Goal: Task Accomplishment & Management: Manage account settings

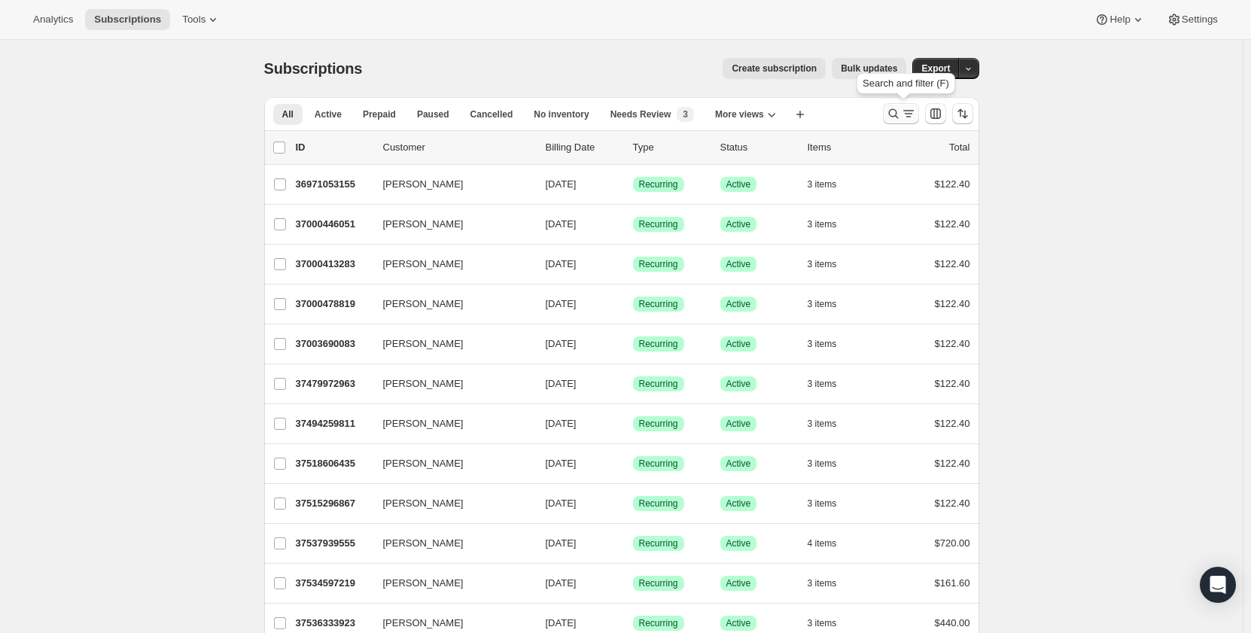
click at [916, 111] on icon "Search and filter results" at bounding box center [908, 113] width 15 height 15
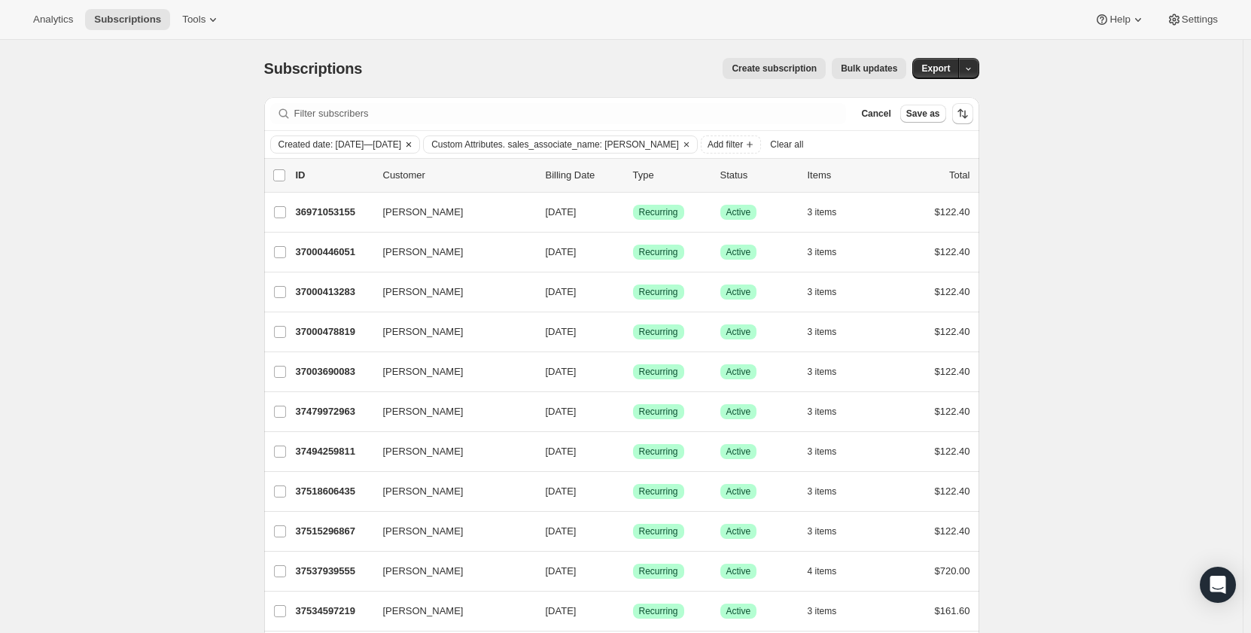
click at [402, 144] on span "Created date: [DATE]—[DATE]" at bounding box center [340, 145] width 123 height 12
click at [309, 184] on label "[DATE]" at bounding box center [308, 176] width 50 height 21
click at [285, 172] on input "[DATE]" at bounding box center [284, 171] width 1 height 1
radio input "true"
click at [383, 306] on span "Apply" at bounding box center [373, 300] width 25 height 15
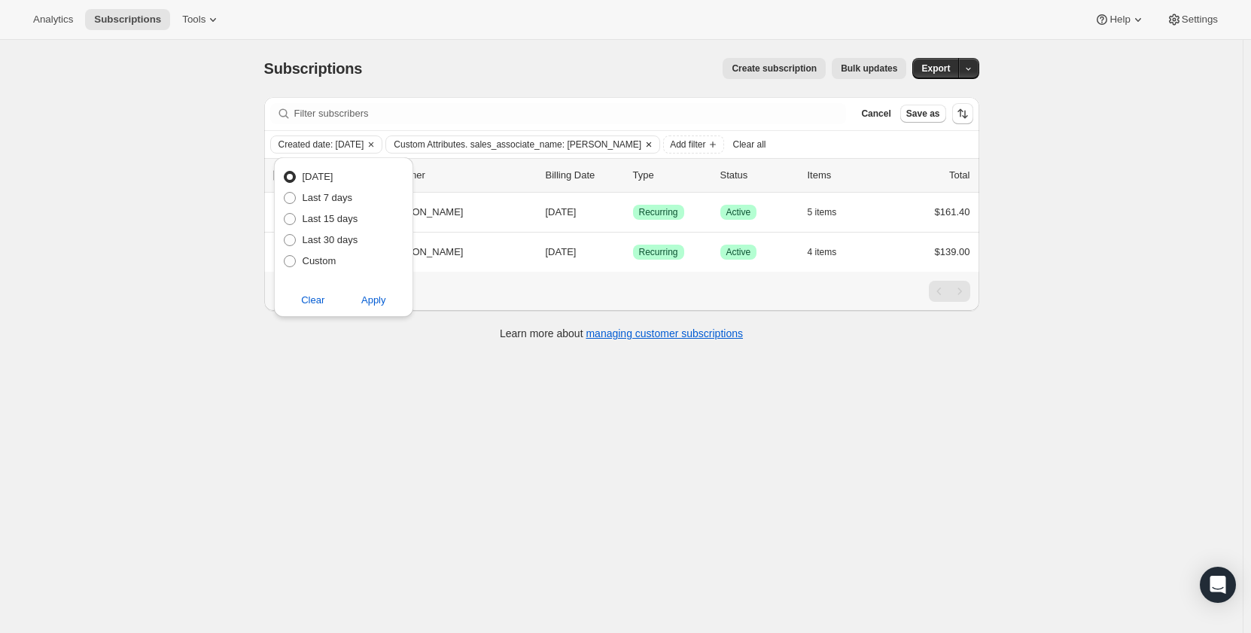
click at [551, 141] on span "Custom Attributes. sales_associate_name: [PERSON_NAME]" at bounding box center [518, 145] width 248 height 12
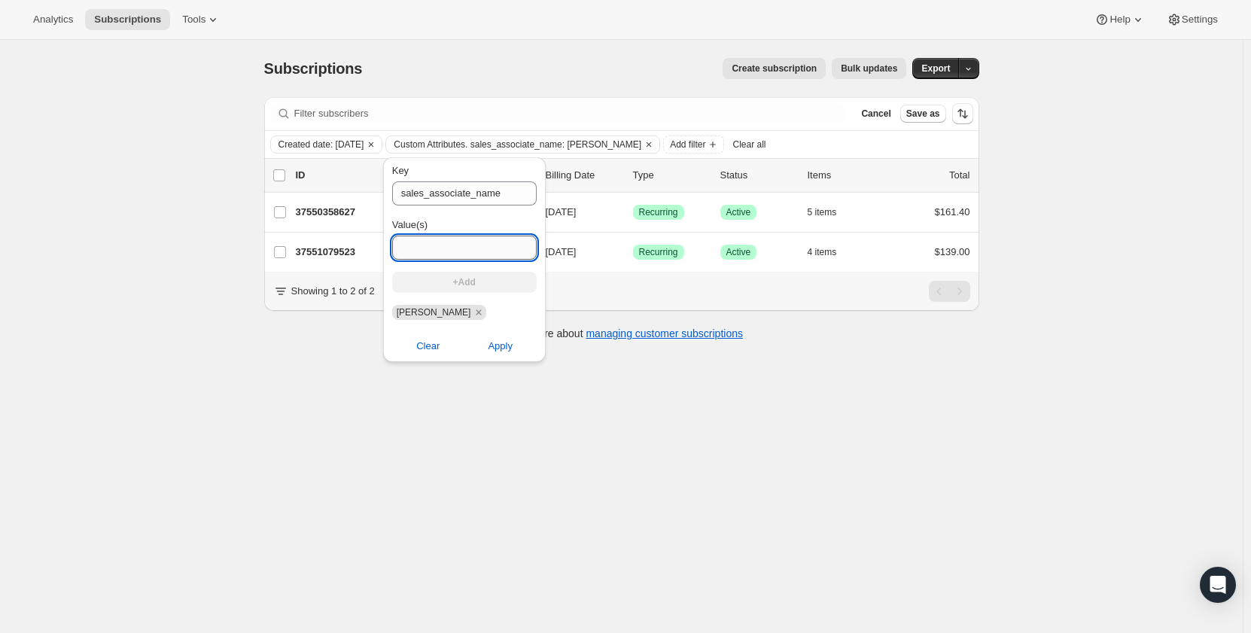
click at [466, 249] on input "Value(s)" at bounding box center [464, 248] width 145 height 24
type input "america l"
click at [461, 285] on span "+Add" at bounding box center [464, 282] width 23 height 12
click at [451, 245] on input "Value(s)" at bounding box center [469, 248] width 154 height 24
type input "[PERSON_NAME]"
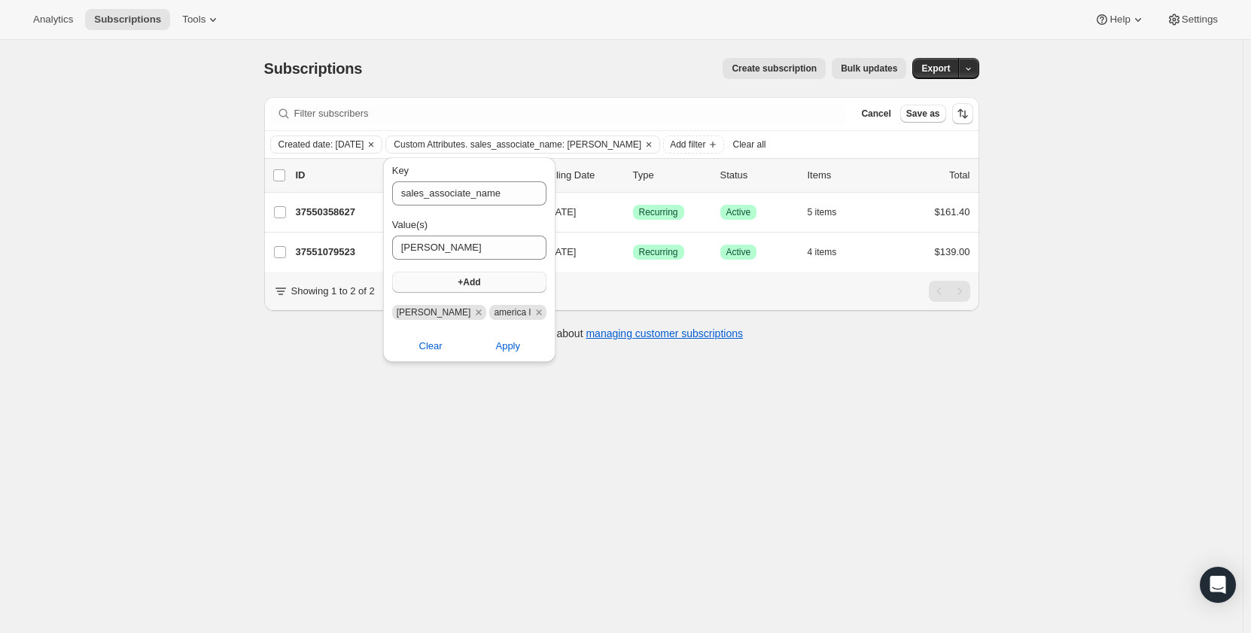
click at [462, 279] on span "+Add" at bounding box center [469, 282] width 23 height 12
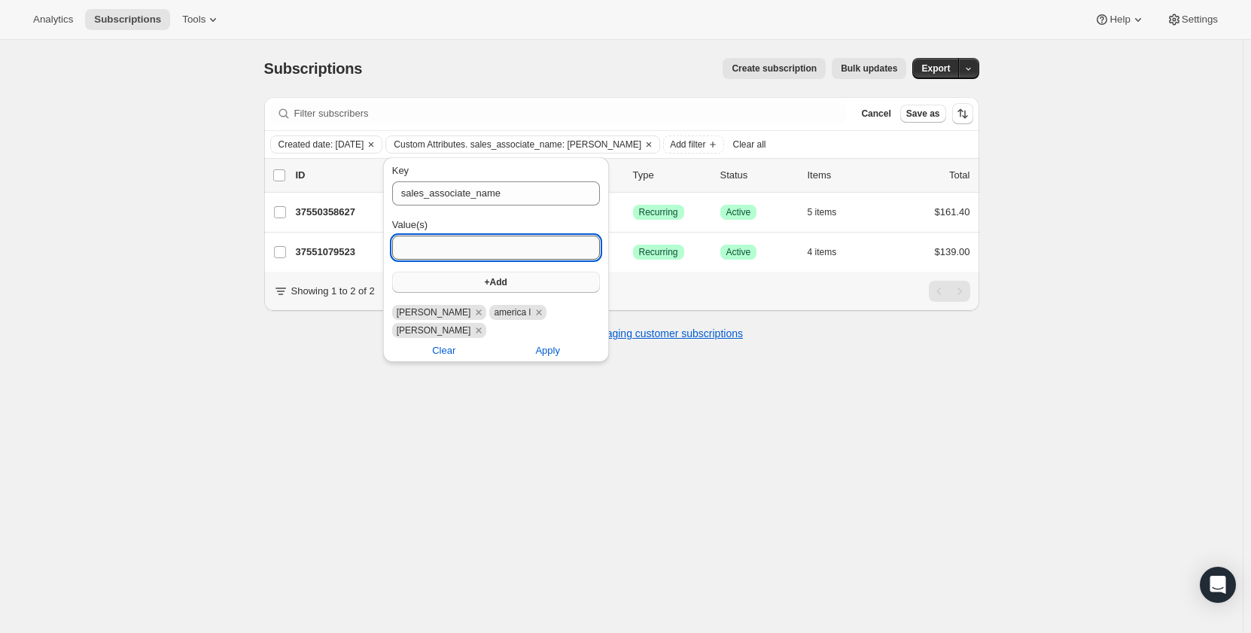
click at [453, 249] on input "Value(s)" at bounding box center [496, 248] width 208 height 24
type input "[PERSON_NAME] b"
click at [458, 282] on button "+Add" at bounding box center [496, 282] width 208 height 21
click at [451, 250] on input "Value(s)" at bounding box center [496, 248] width 208 height 24
type input "[PERSON_NAME]"
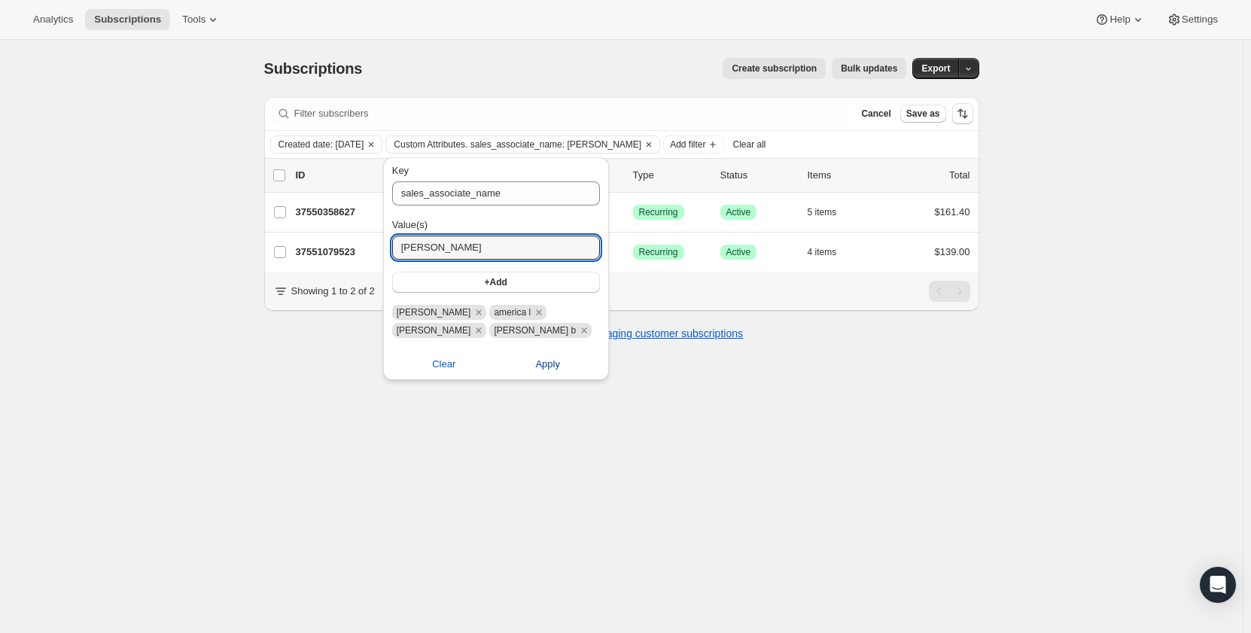
click at [547, 360] on span "Apply" at bounding box center [547, 364] width 25 height 15
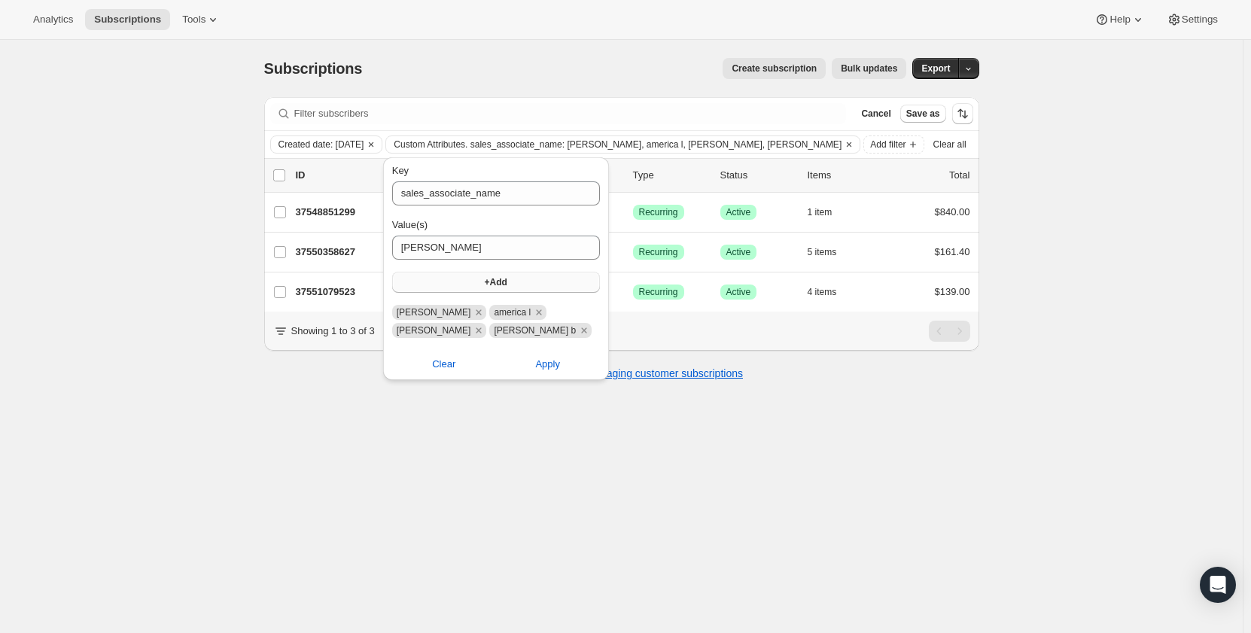
click at [509, 279] on button "+Add" at bounding box center [496, 282] width 208 height 21
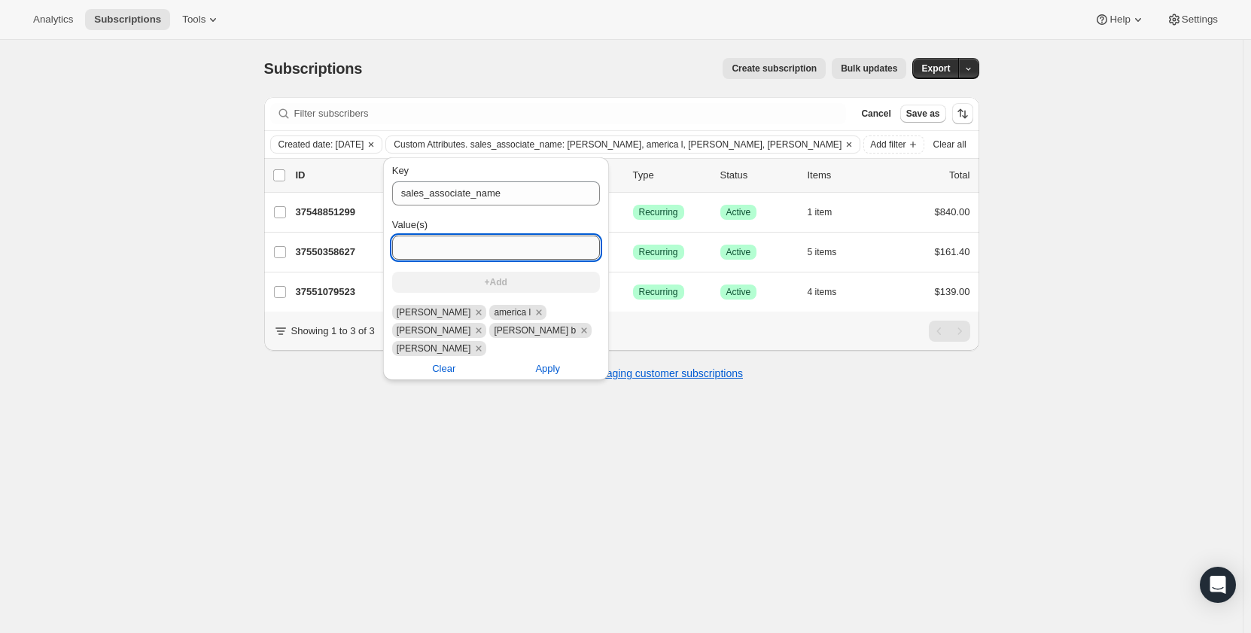
click at [468, 245] on input "Value(s)" at bounding box center [496, 248] width 208 height 24
type input "Maya p"
click at [500, 283] on span "+Add" at bounding box center [496, 282] width 23 height 12
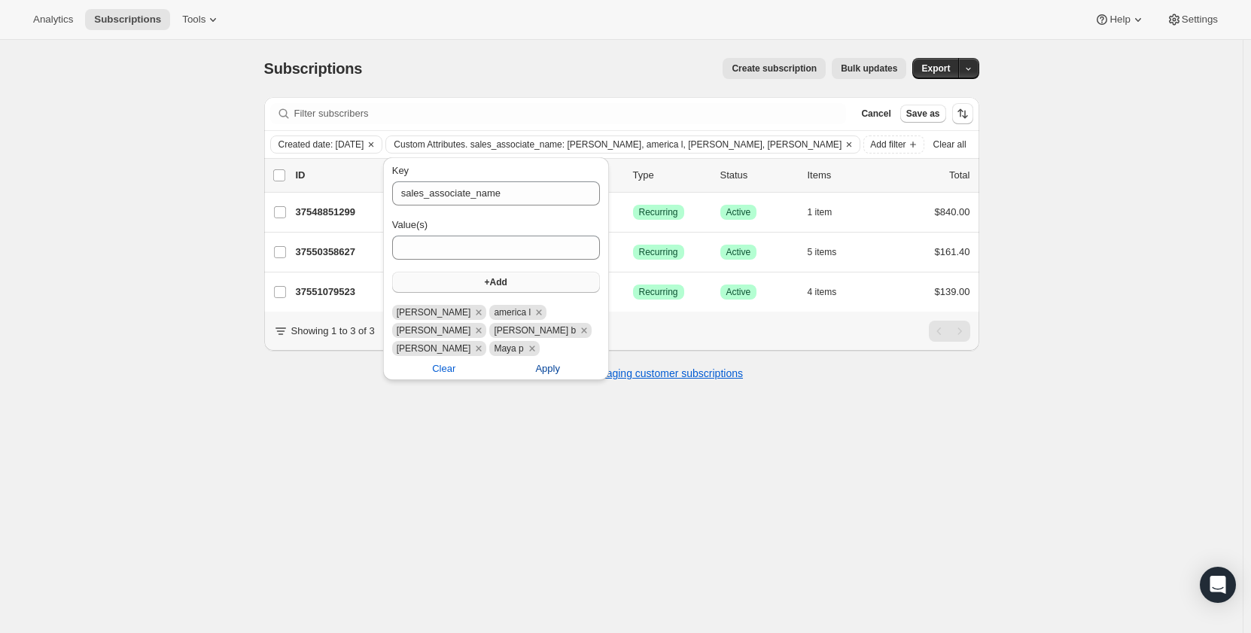
click at [553, 364] on span "Apply" at bounding box center [547, 368] width 25 height 15
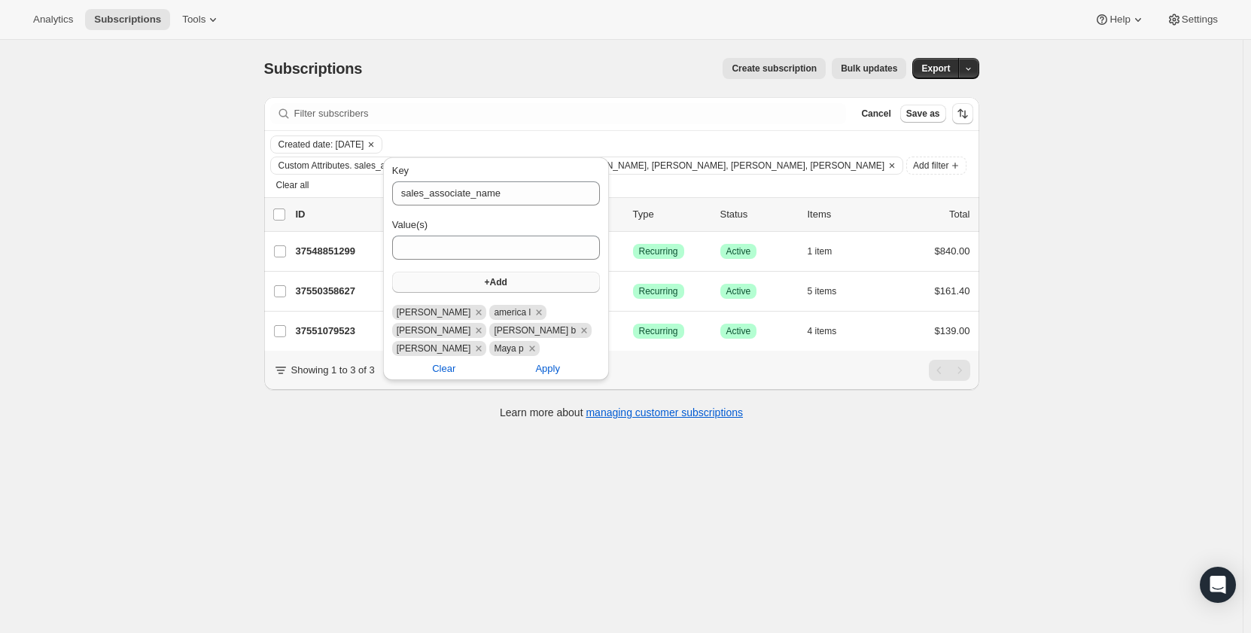
click at [347, 399] on div "Filter subscribers Cancel Save as Created date: [DATE] Custom Attributes. sales…" at bounding box center [621, 266] width 715 height 338
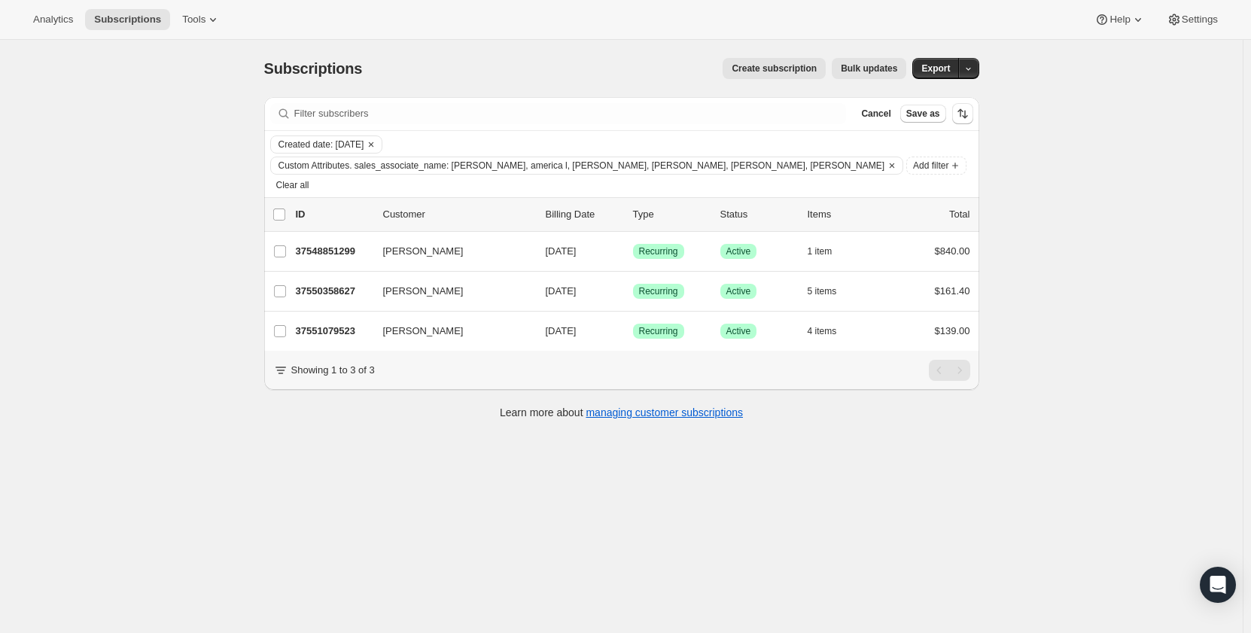
click at [197, 201] on div "Subscriptions. This page is ready Subscriptions Create subscription Bulk update…" at bounding box center [621, 356] width 1243 height 633
